Goal: Book appointment/travel/reservation

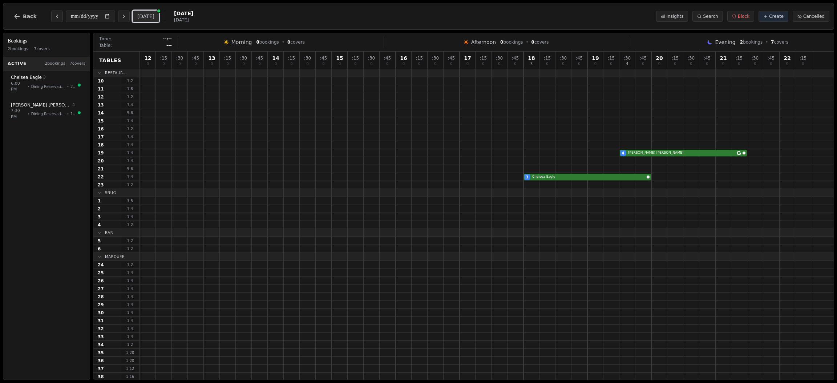
click at [151, 15] on button "[DATE]" at bounding box center [146, 17] width 27 height 12
type input "**********"
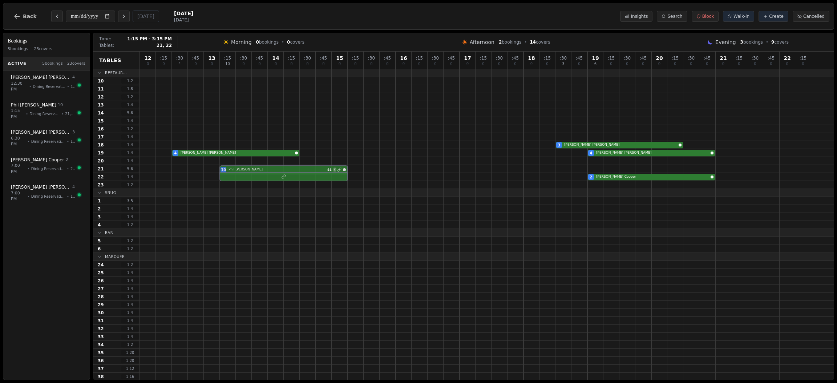
click at [251, 167] on div "10 [PERSON_NAME] 2" at bounding box center [487, 169] width 694 height 8
select select "****"
select select "**"
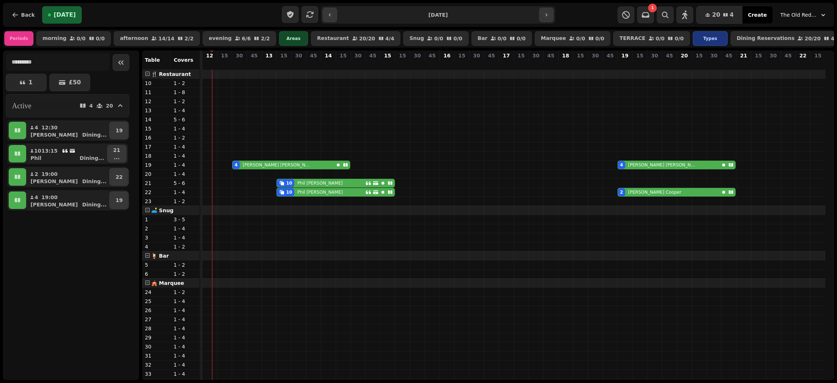
click at [517, 16] on input "**********" at bounding box center [437, 15] width 199 height 12
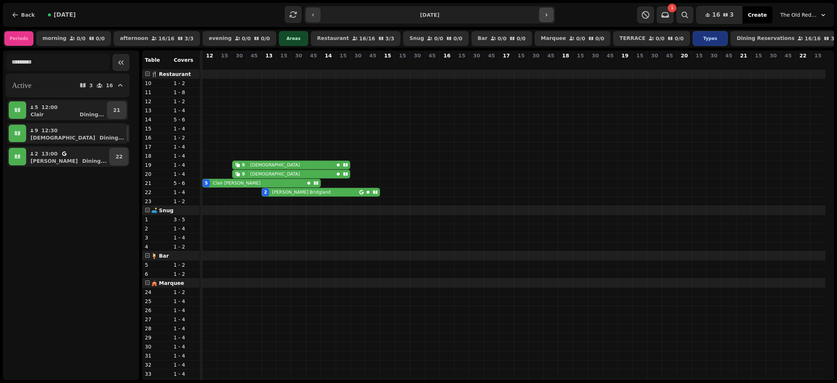
click at [544, 10] on button "button" at bounding box center [546, 15] width 15 height 15
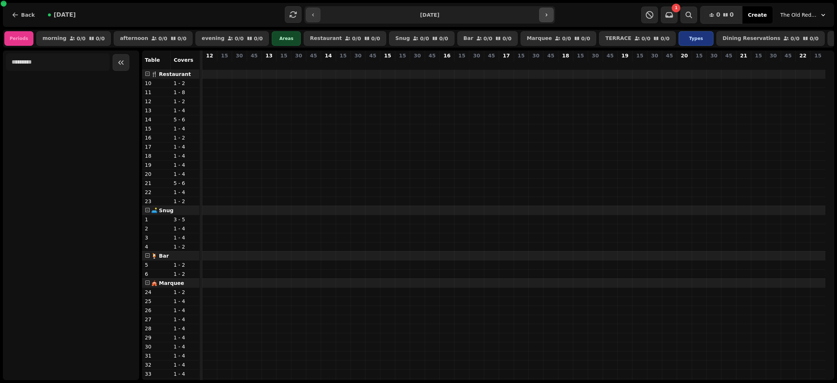
click at [544, 10] on button "button" at bounding box center [546, 15] width 15 height 15
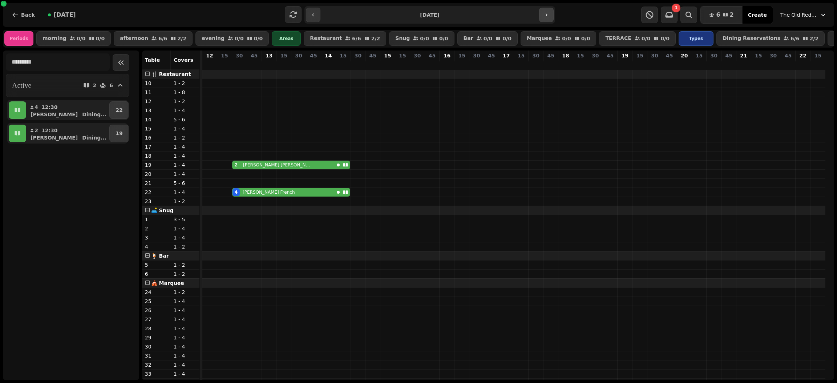
click at [544, 10] on button "button" at bounding box center [546, 15] width 15 height 15
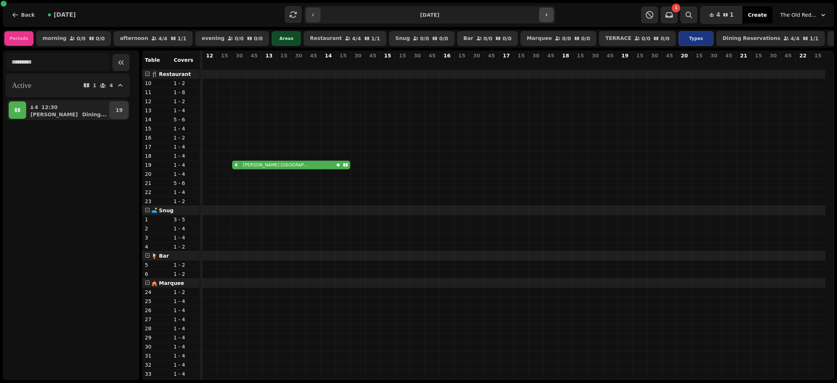
click at [544, 10] on button "button" at bounding box center [546, 15] width 15 height 15
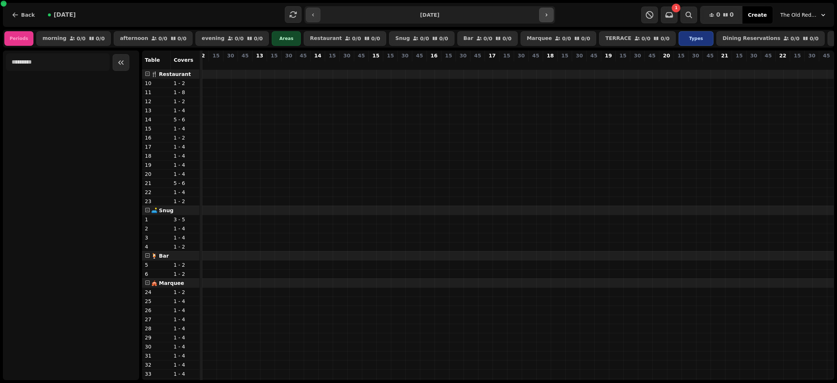
scroll to position [0, 10]
click at [544, 10] on button "button" at bounding box center [546, 15] width 15 height 15
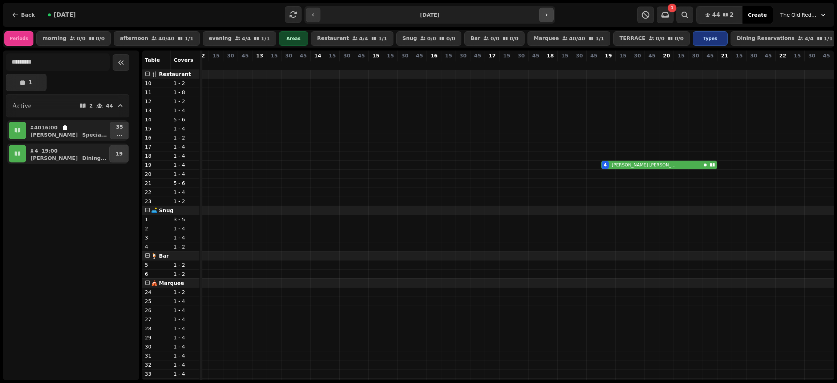
click at [546, 17] on icon "button" at bounding box center [546, 15] width 6 height 6
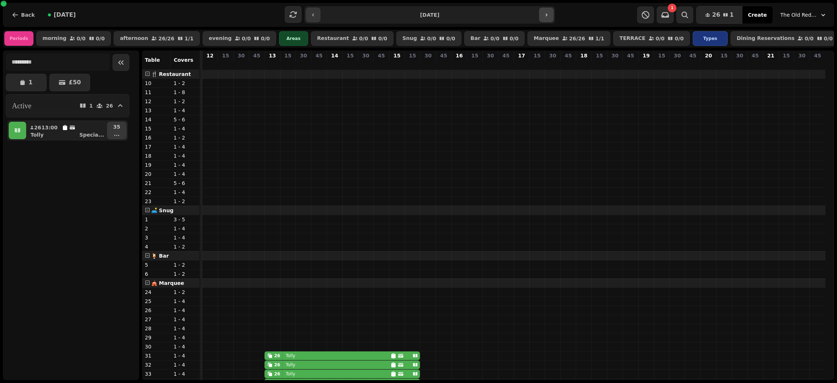
scroll to position [0, 0]
click at [316, 15] on button "button" at bounding box center [313, 15] width 15 height 15
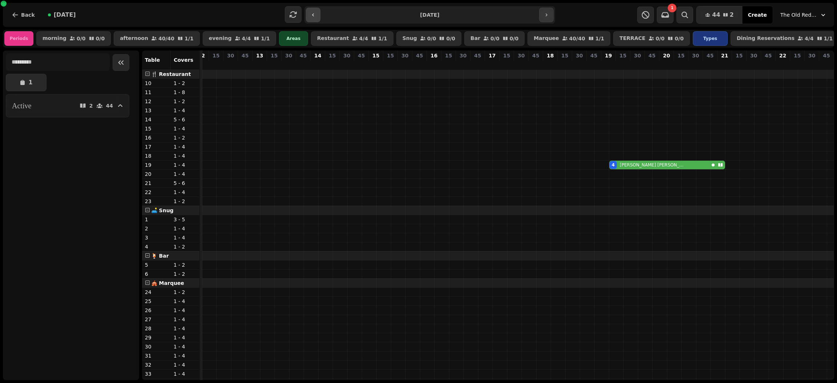
scroll to position [0, 10]
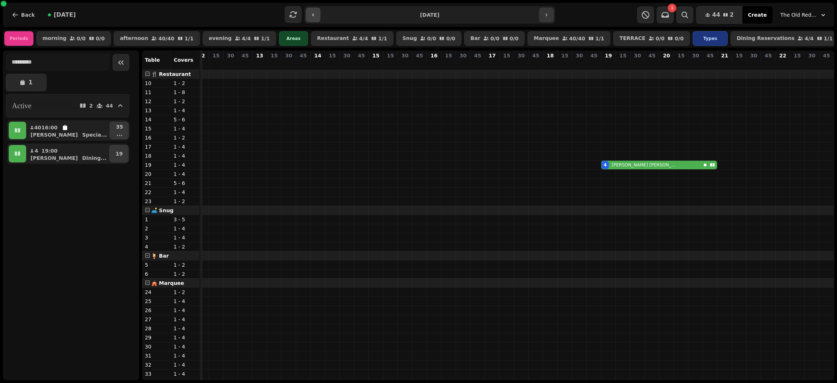
click at [316, 15] on button "button" at bounding box center [313, 15] width 15 height 15
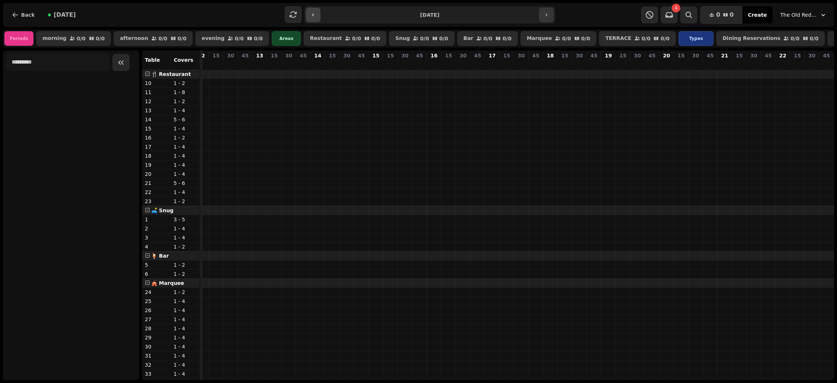
click at [316, 15] on button "button" at bounding box center [313, 15] width 15 height 15
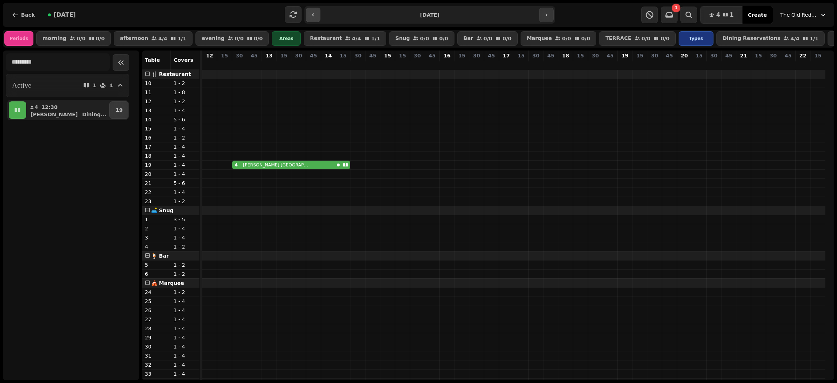
scroll to position [0, 0]
click at [316, 15] on button "button" at bounding box center [313, 15] width 15 height 15
click at [551, 14] on button "button" at bounding box center [546, 15] width 15 height 15
click at [545, 15] on icon "button" at bounding box center [546, 15] width 6 height 6
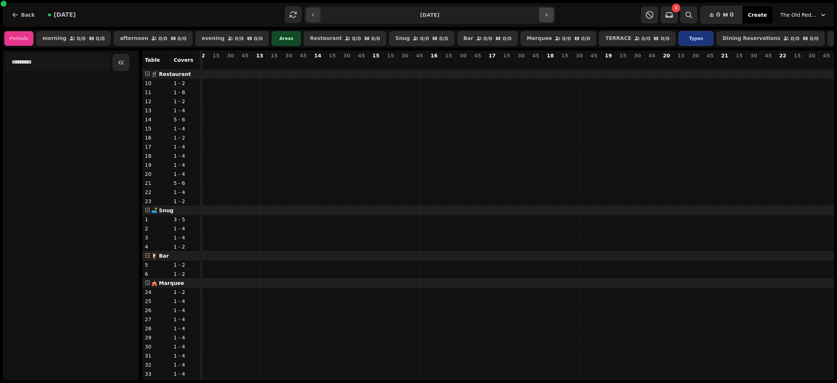
scroll to position [0, 10]
click at [545, 15] on icon "button" at bounding box center [546, 15] width 6 height 6
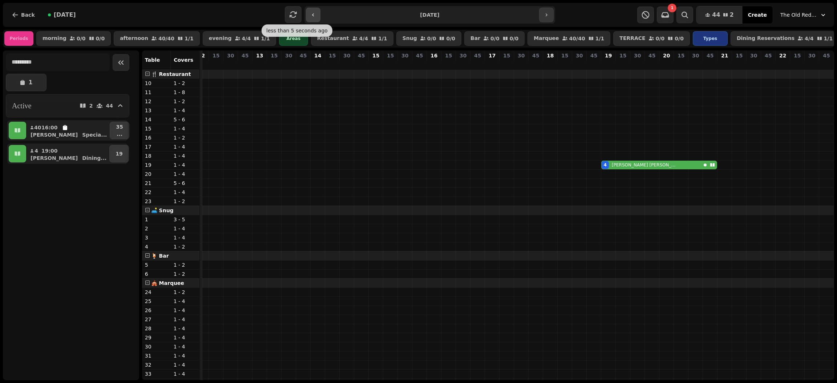
click at [316, 14] on button "button" at bounding box center [313, 15] width 15 height 15
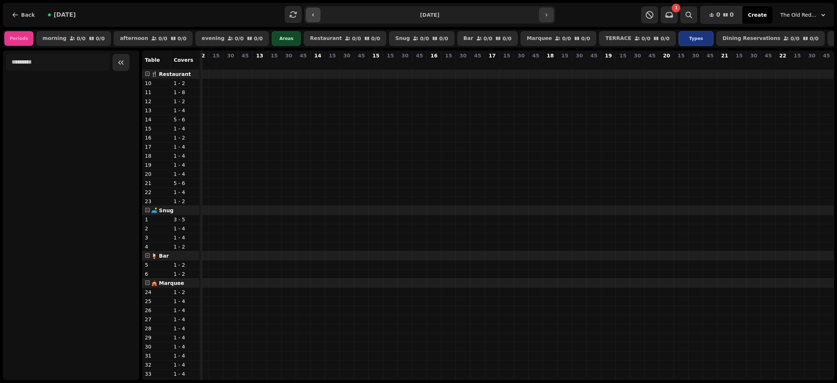
click at [316, 14] on button "button" at bounding box center [313, 15] width 15 height 15
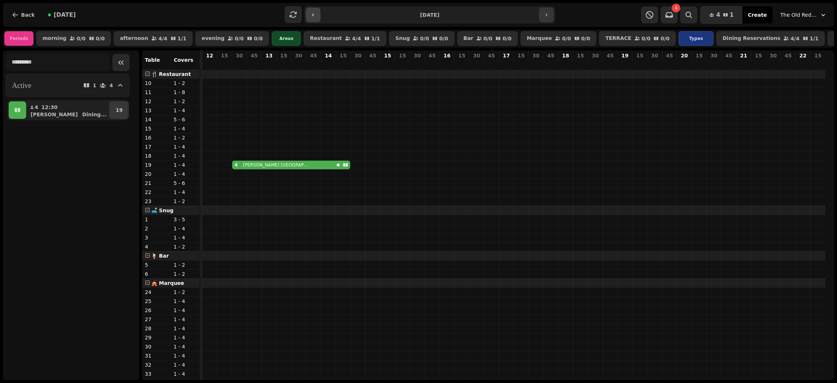
scroll to position [0, 0]
click at [316, 14] on button "button" at bounding box center [313, 15] width 15 height 15
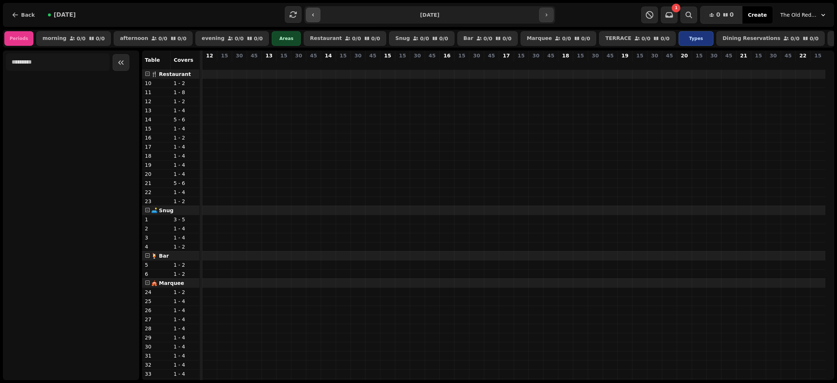
click at [316, 14] on button "button" at bounding box center [313, 15] width 15 height 15
type input "**********"
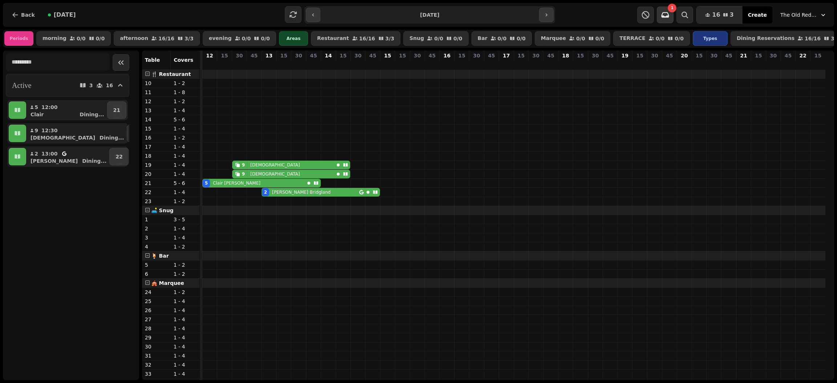
click at [668, 15] on icon "button" at bounding box center [665, 14] width 8 height 5
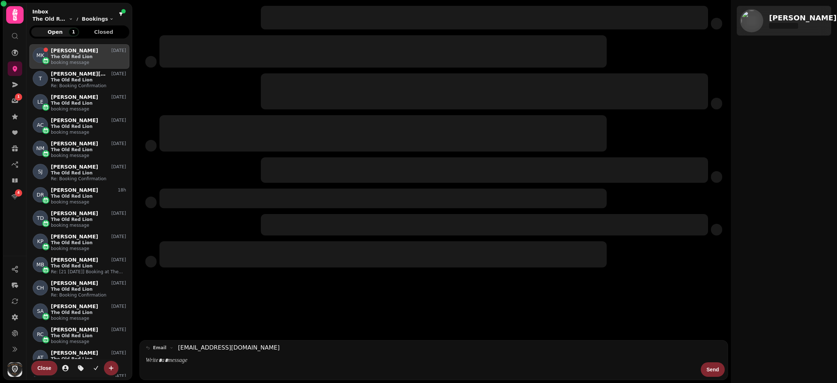
scroll to position [324, 91]
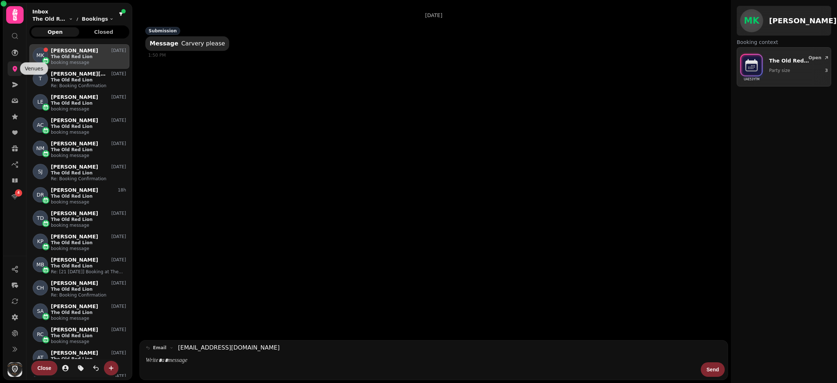
click at [17, 68] on icon at bounding box center [15, 69] width 5 height 6
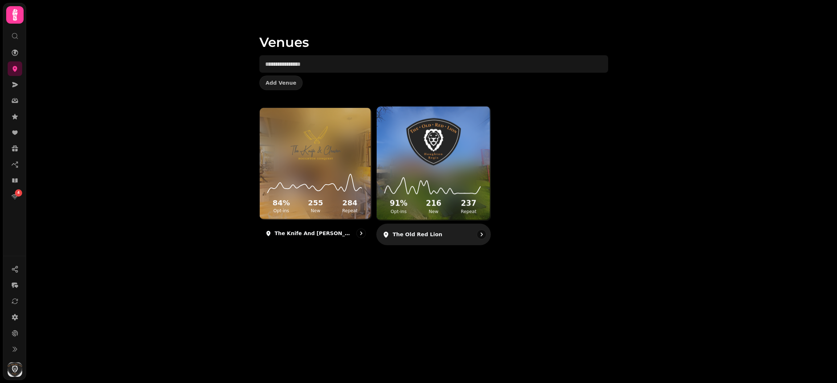
click at [429, 169] on div "91 % Opt-ins 216 New 237 Repeat" at bounding box center [434, 193] width 114 height 55
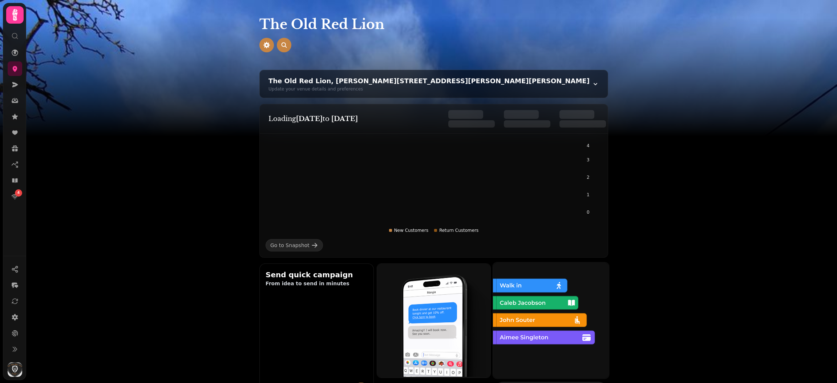
click at [530, 327] on img at bounding box center [550, 319] width 116 height 116
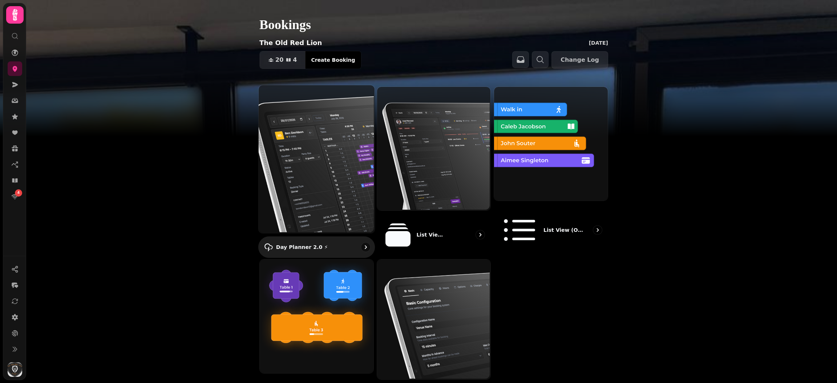
click at [328, 165] on img at bounding box center [316, 158] width 116 height 148
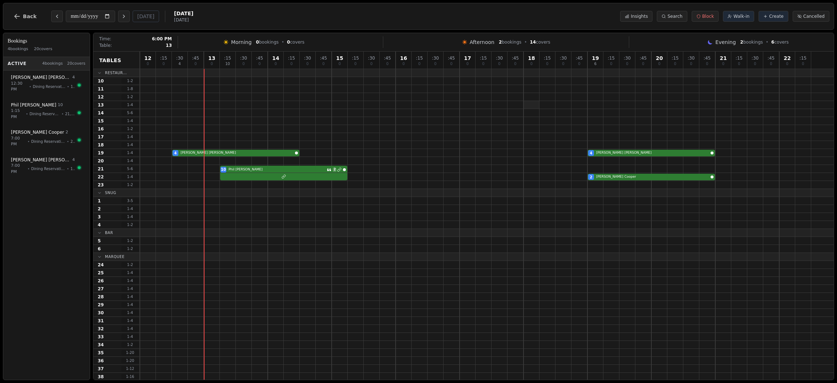
click at [530, 106] on div at bounding box center [531, 105] width 16 height 8
select select "****"
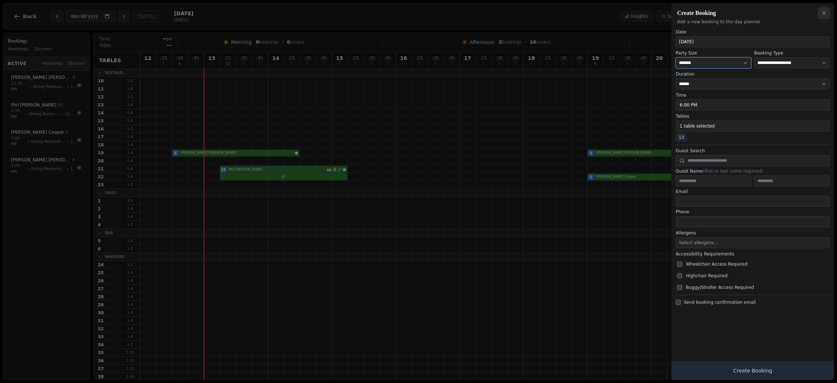
click at [720, 61] on select "* ***** * ****** * ****** * ****** * ****** * ****** * ****** * ****** * ******…" at bounding box center [713, 62] width 76 height 11
select select "*"
click at [675, 57] on select "* ***** * ****** * ****** * ****** * ****** * ****** * ****** * ****** * ******…" at bounding box center [713, 62] width 76 height 11
click at [695, 162] on input "text" at bounding box center [752, 160] width 154 height 11
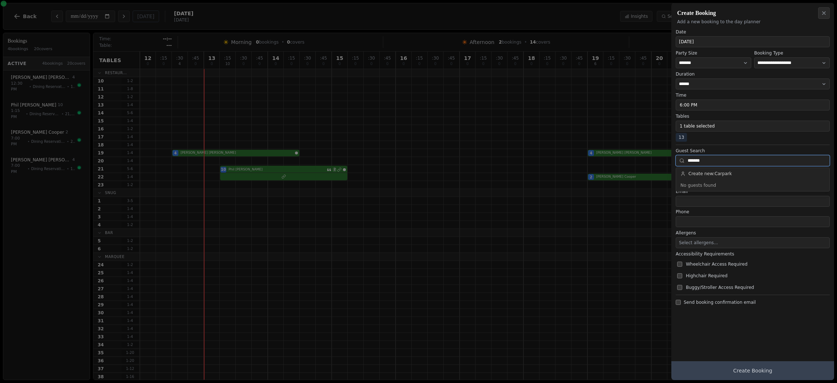
type input "*******"
click at [741, 373] on button "Create Booking" at bounding box center [752, 370] width 163 height 19
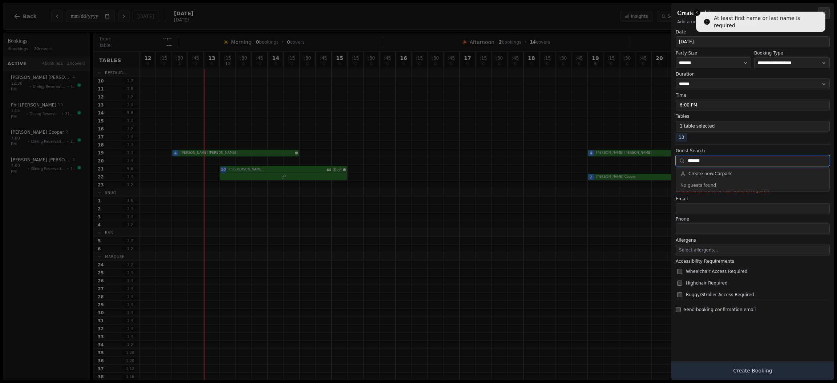
drag, startPoint x: 708, startPoint y: 161, endPoint x: 666, endPoint y: 175, distance: 43.7
click at [666, 175] on body "**********" at bounding box center [418, 191] width 837 height 383
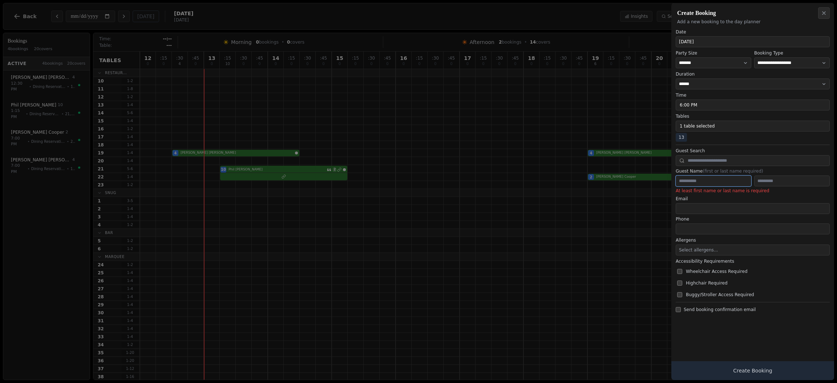
click at [690, 182] on input "text" at bounding box center [713, 180] width 76 height 11
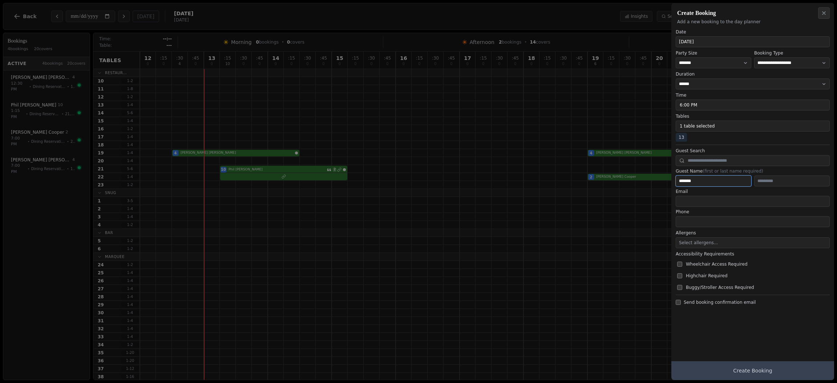
type input "*******"
click at [725, 370] on button "Create Booking" at bounding box center [752, 370] width 163 height 19
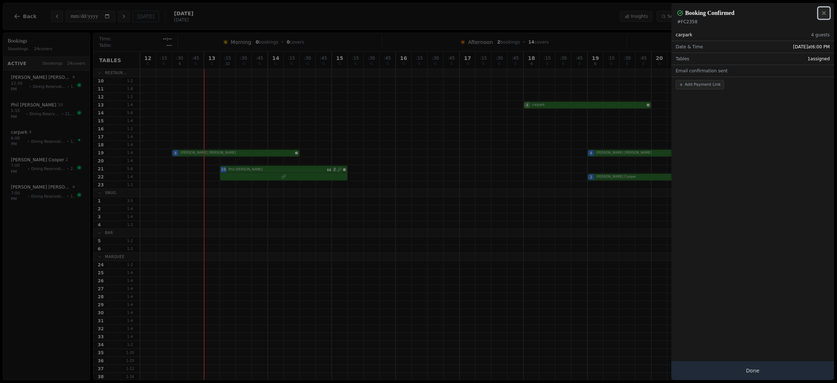
click at [825, 16] on button "Close" at bounding box center [824, 13] width 12 height 12
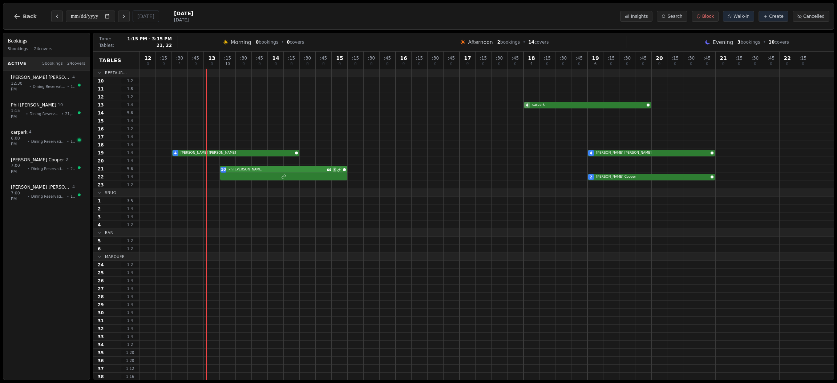
click at [259, 172] on div "10 Phil Armstrong 2" at bounding box center [487, 169] width 694 height 8
select select "****"
select select "**"
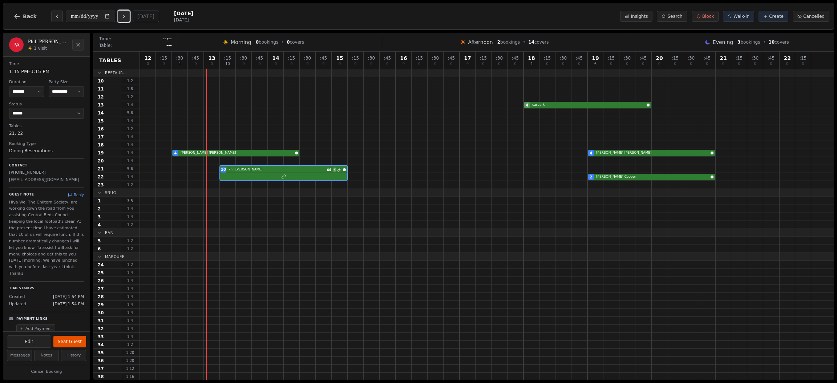
click at [125, 12] on button "Next day" at bounding box center [124, 17] width 12 height 12
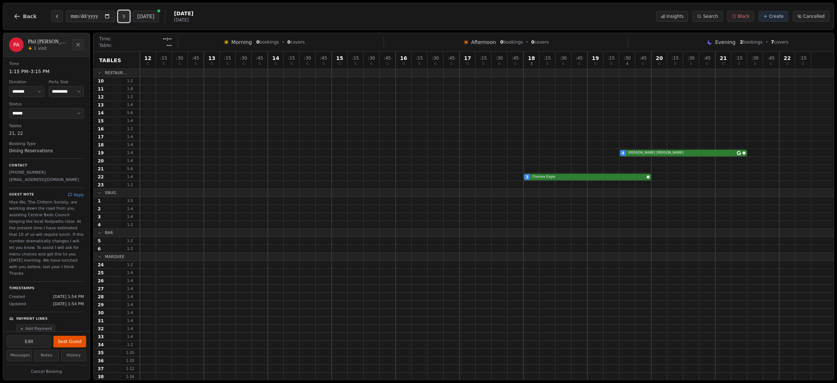
click at [125, 12] on button "Next day" at bounding box center [124, 17] width 12 height 12
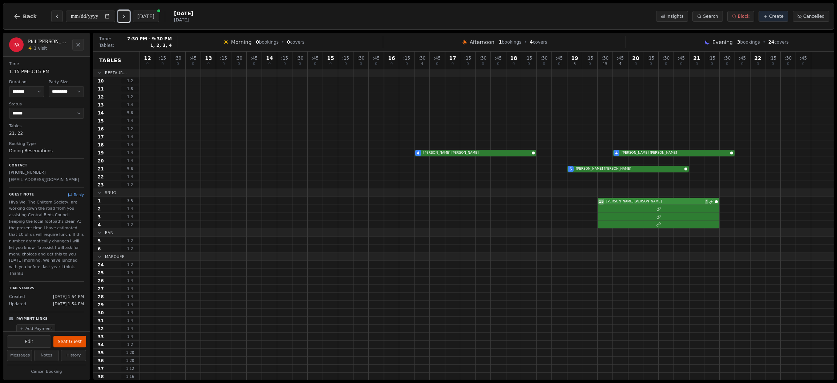
click at [674, 201] on div "15 Greg Alderman 4" at bounding box center [487, 201] width 694 height 8
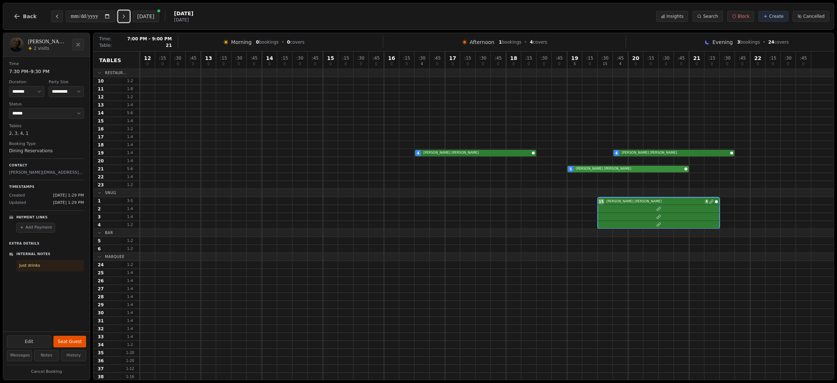
click at [636, 167] on div "5 Samantha Allen" at bounding box center [487, 169] width 694 height 8
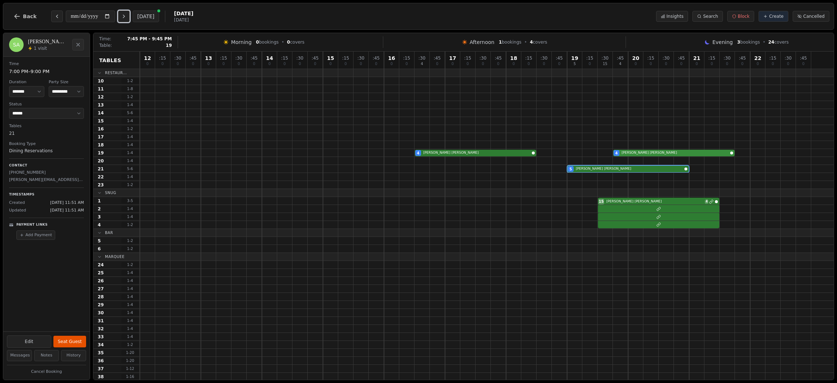
click at [644, 150] on div "4 Paula Corrigan 4 Alex Rolfe" at bounding box center [487, 153] width 694 height 8
click at [449, 153] on div "4 Paula Corrigan 4 Alex Rolfe" at bounding box center [487, 153] width 694 height 8
click at [126, 17] on icon "Next day" at bounding box center [124, 16] width 6 height 6
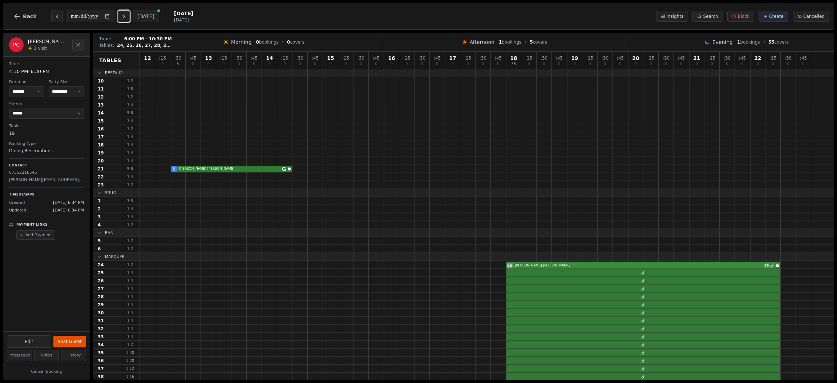
click at [571, 264] on div "55 Julie Wallin 16" at bounding box center [487, 265] width 694 height 8
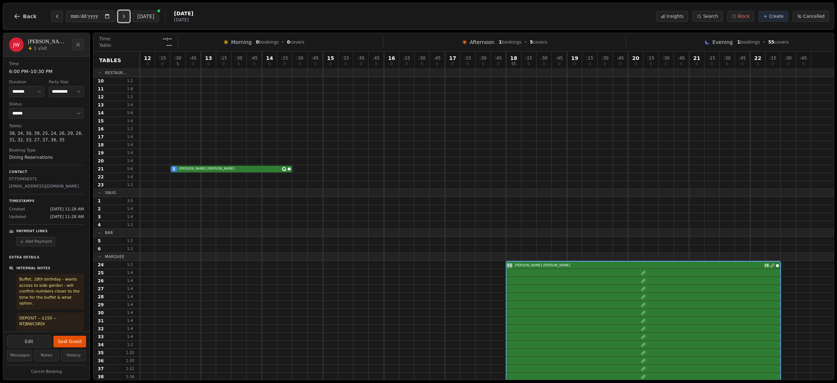
click at [121, 13] on button "Next day" at bounding box center [124, 17] width 12 height 12
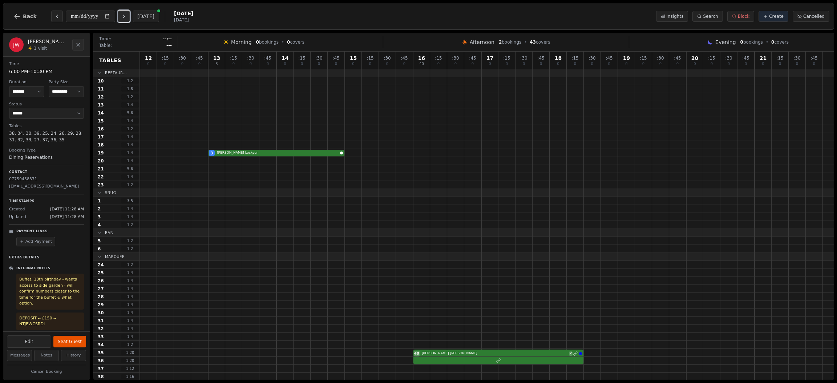
click at [127, 17] on icon "Next day" at bounding box center [124, 16] width 6 height 6
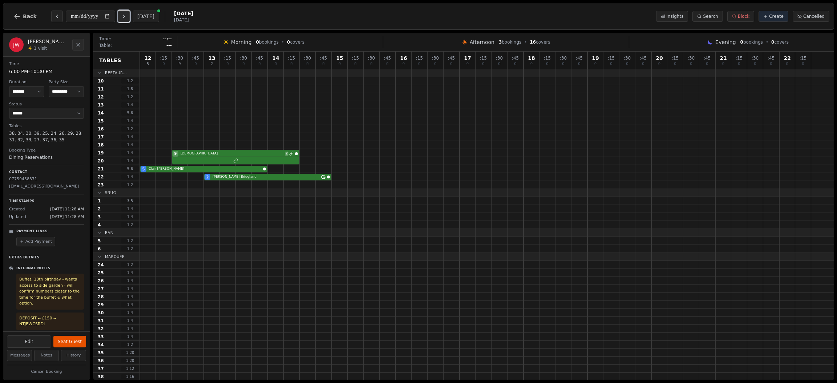
click at [127, 17] on icon "Next day" at bounding box center [124, 16] width 6 height 6
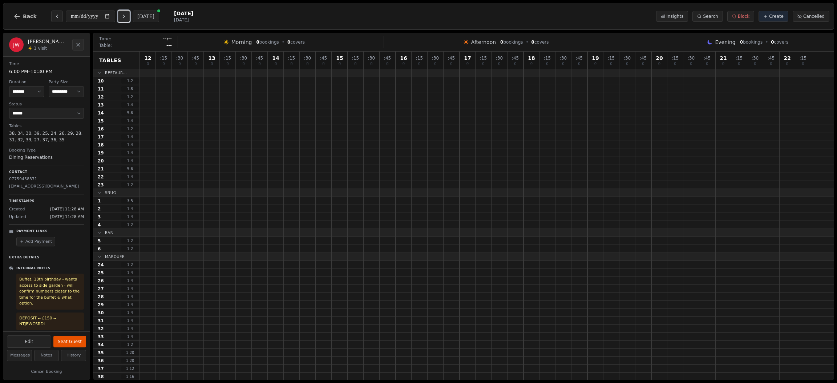
click at [127, 17] on icon "Next day" at bounding box center [124, 16] width 6 height 6
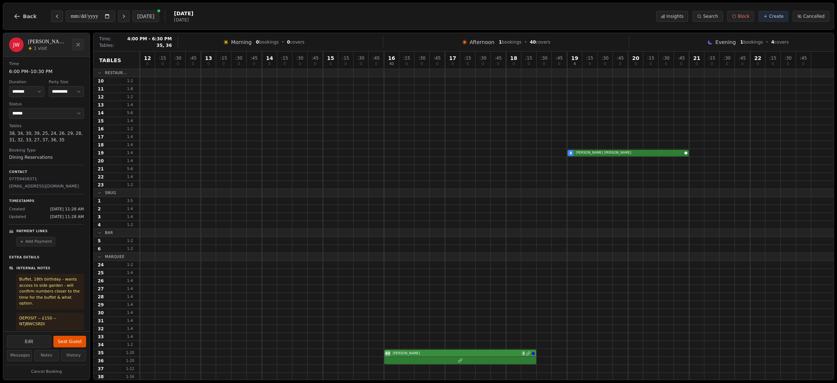
drag, startPoint x: 422, startPoint y: 291, endPoint x: 430, endPoint y: 352, distance: 61.8
click at [430, 352] on div "12 0 : 15 0 : 30 0 : 45 0 13 0 : 15 0 : 30 0 : 45 0 14 0 : 15 0 : 30 0 : 45 0 1…" at bounding box center [487, 260] width 694 height 417
click at [430, 352] on div "40 Emma 2" at bounding box center [487, 353] width 694 height 8
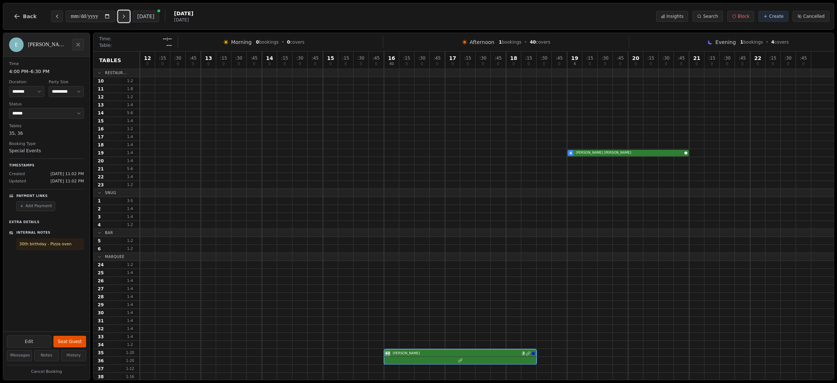
click at [125, 16] on icon "Next day" at bounding box center [123, 16] width 1 height 3
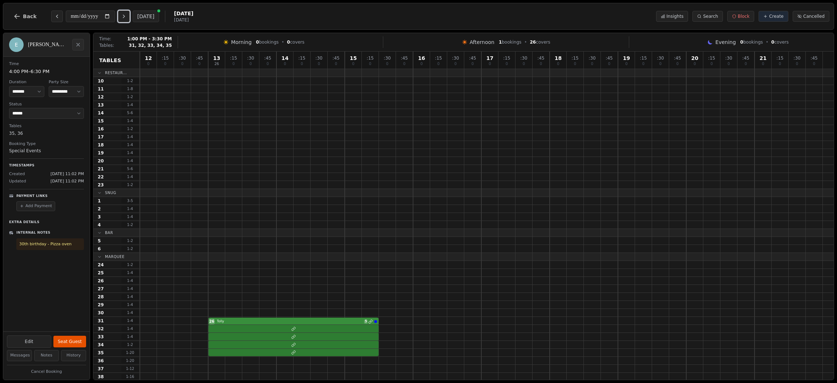
click at [294, 322] on div "26 Tolly 5" at bounding box center [487, 321] width 694 height 8
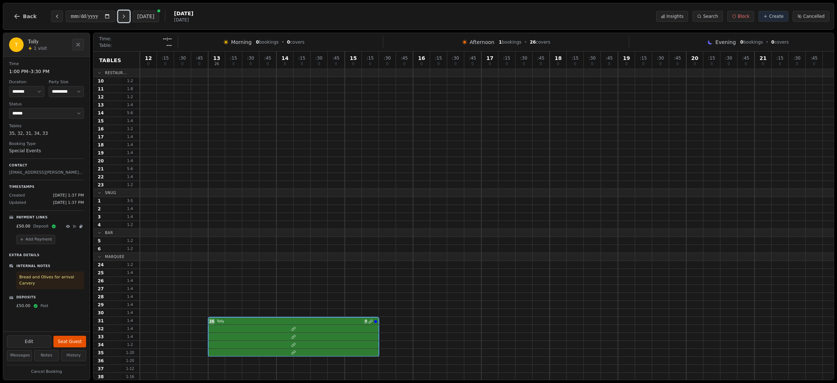
click at [125, 18] on icon "Next day" at bounding box center [124, 16] width 6 height 6
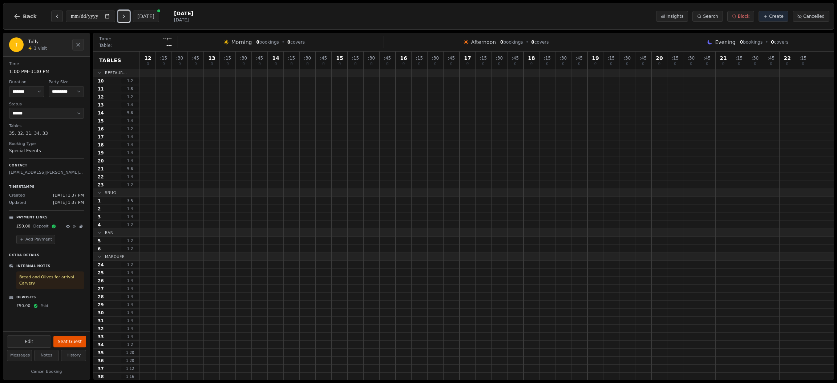
click at [125, 18] on icon "Next day" at bounding box center [124, 16] width 6 height 6
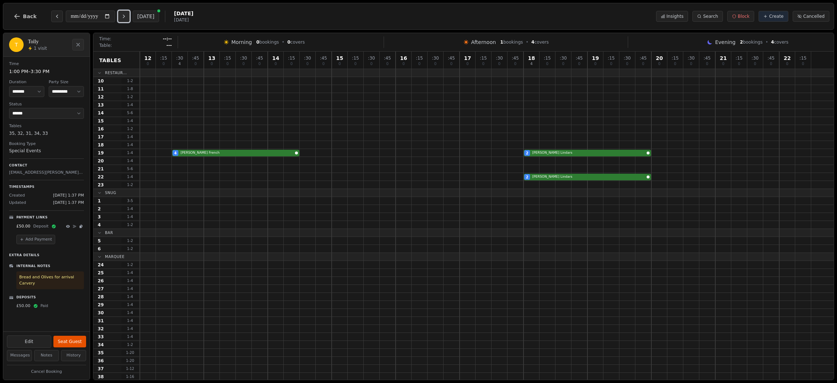
click at [125, 18] on icon "Next day" at bounding box center [124, 16] width 6 height 6
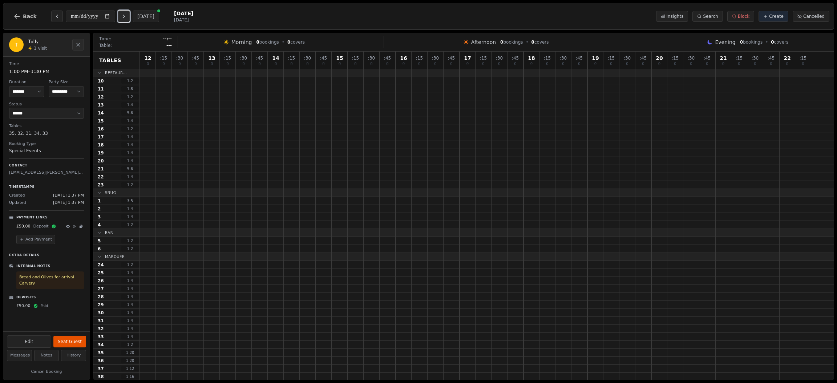
click at [125, 18] on icon "Next day" at bounding box center [124, 16] width 6 height 6
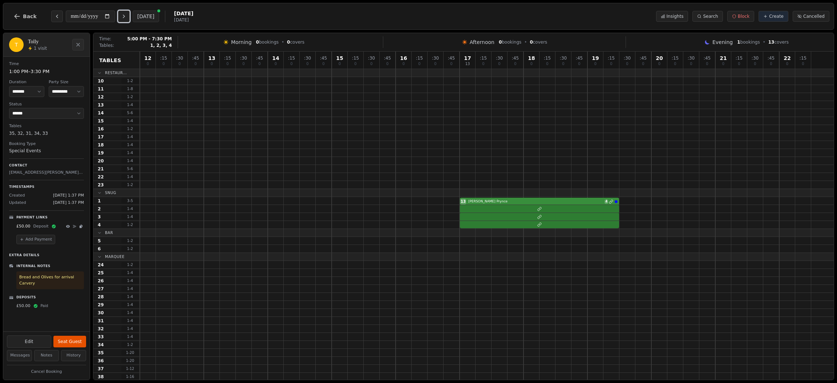
click at [499, 198] on div "13 James Prynce 4" at bounding box center [487, 201] width 694 height 8
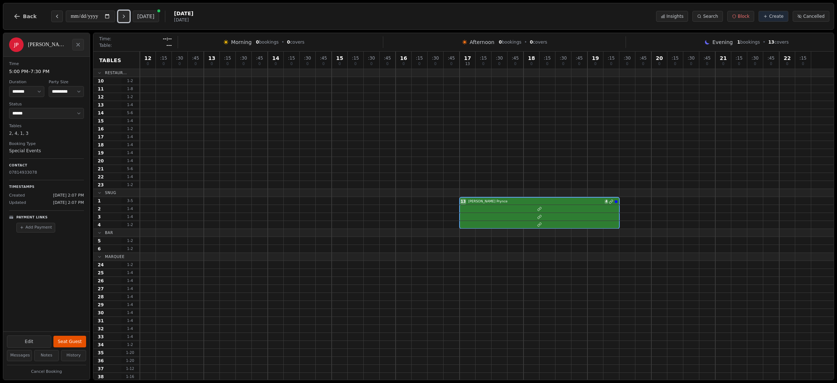
click at [119, 14] on button "Next day" at bounding box center [124, 17] width 12 height 12
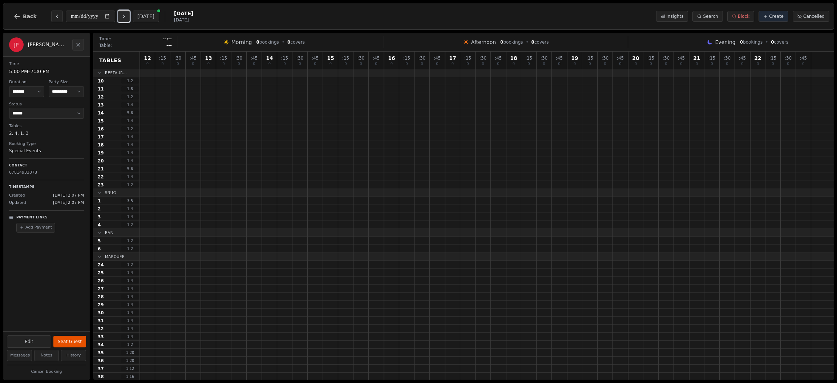
click at [119, 14] on button "Next day" at bounding box center [124, 17] width 12 height 12
click at [125, 16] on icon "Next day" at bounding box center [123, 16] width 1 height 3
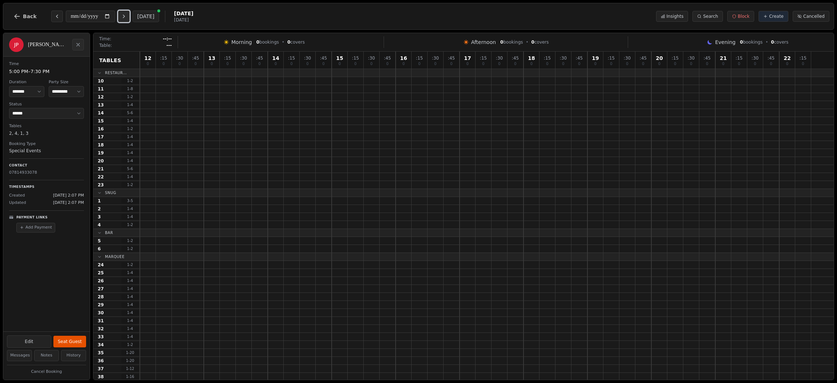
click at [125, 16] on icon "Next day" at bounding box center [123, 16] width 1 height 3
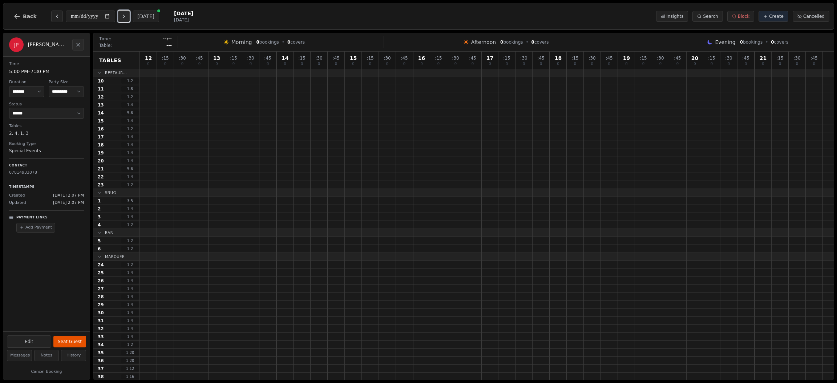
type input "**********"
